Goal: Find contact information: Find contact information

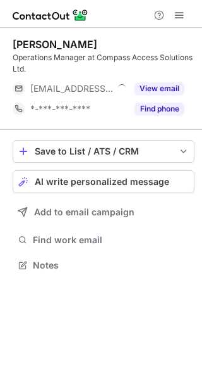
scroll to position [256, 202]
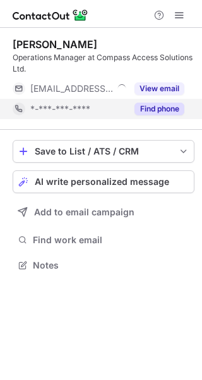
click at [66, 111] on span "*-***-***-****" at bounding box center [60, 108] width 60 height 11
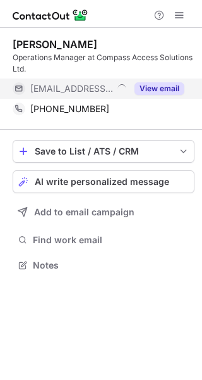
click at [107, 83] on span "***@compassltd.ca" at bounding box center [71, 88] width 83 height 11
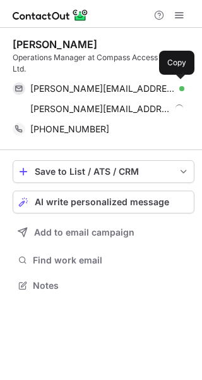
scroll to position [276, 202]
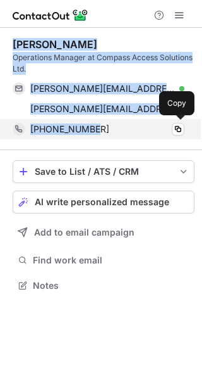
drag, startPoint x: 11, startPoint y: 47, endPoint x: 99, endPoint y: 134, distance: 123.9
click at [99, 134] on div "Jerry Moody Operations Manager at Compass Access Solutions Ltd. jerry.moody@sur…" at bounding box center [101, 166] width 202 height 276
copy div "Jerry Moody Operations Manager at Compass Access Solutions Ltd. jerry.moody@sur…"
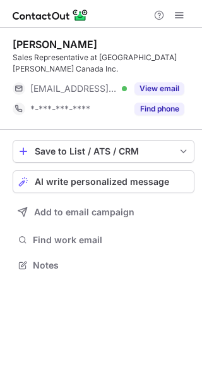
scroll to position [6, 6]
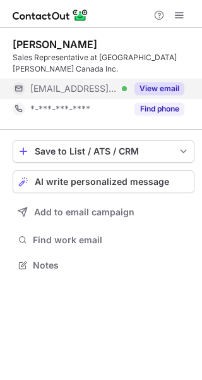
click at [92, 83] on span "[EMAIL_ADDRESS][DOMAIN_NAME]" at bounding box center [73, 88] width 87 height 11
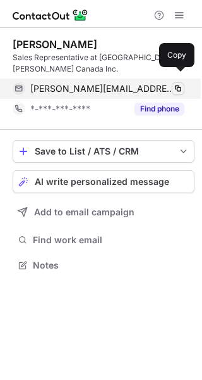
click at [179, 84] on span at bounding box center [178, 89] width 10 height 10
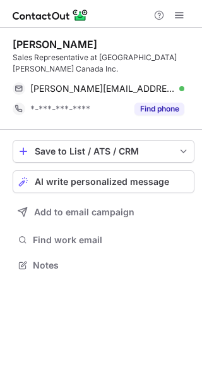
scroll to position [244, 202]
